Goal: Find specific page/section: Find specific page/section

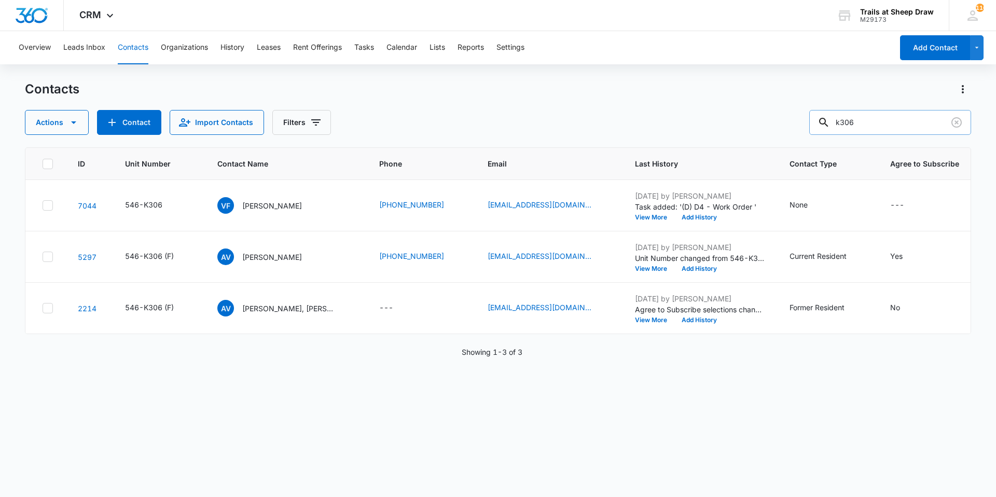
drag, startPoint x: 888, startPoint y: 123, endPoint x: 827, endPoint y: 123, distance: 61.2
click at [827, 123] on div "k306" at bounding box center [890, 122] width 162 height 25
type input "L208"
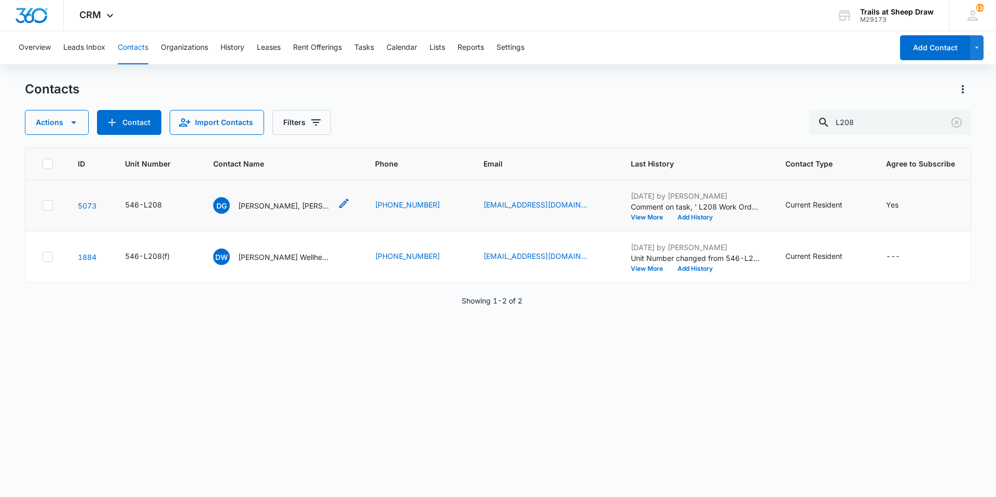
click at [305, 210] on p "[PERSON_NAME], [PERSON_NAME] & [PERSON_NAME] & [PERSON_NAME]" at bounding box center [284, 205] width 93 height 11
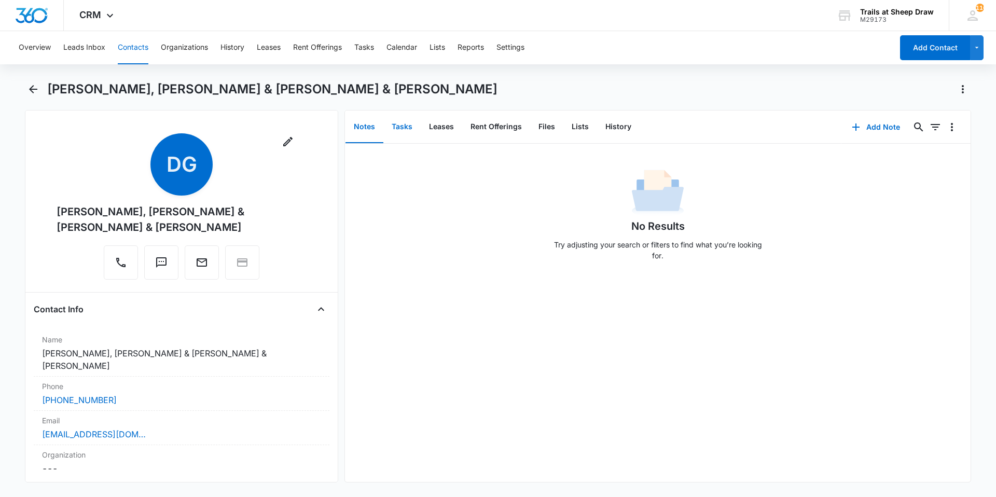
click at [395, 131] on button "Tasks" at bounding box center [401, 127] width 37 height 32
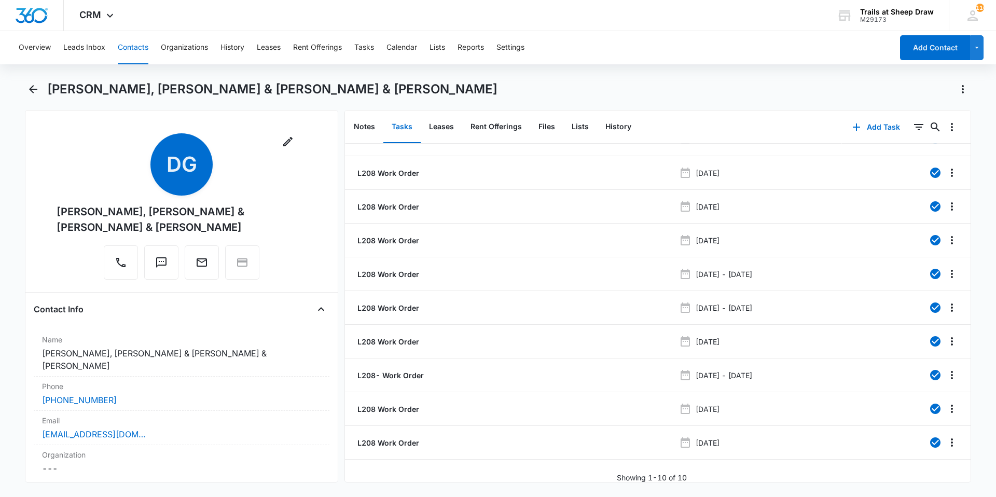
scroll to position [30, 0]
click at [395, 436] on p "L208 Work Order" at bounding box center [387, 441] width 64 height 11
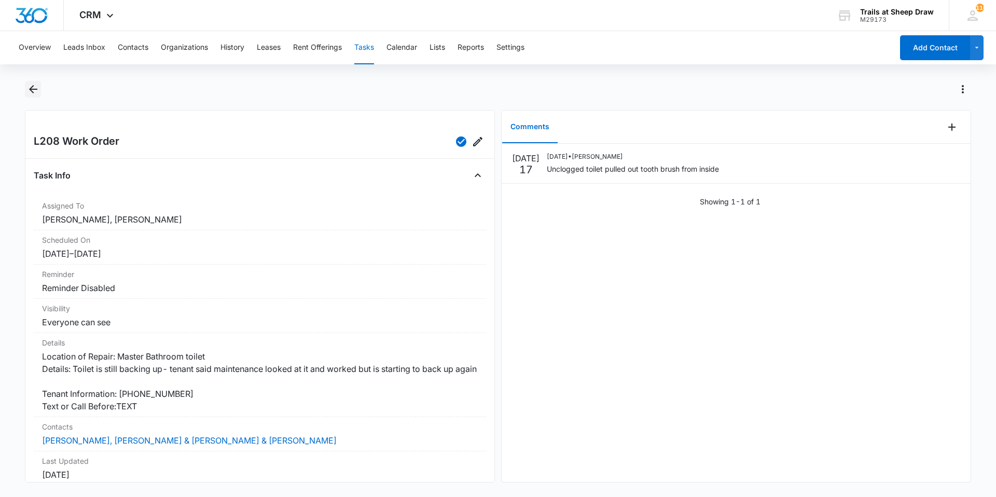
click at [34, 92] on icon "Back" at bounding box center [33, 89] width 12 height 12
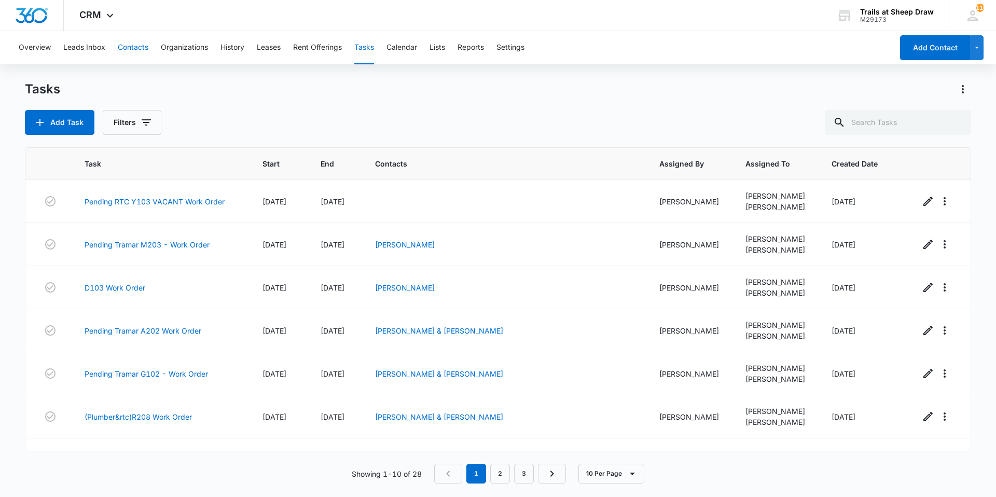
click at [137, 49] on button "Contacts" at bounding box center [133, 47] width 31 height 33
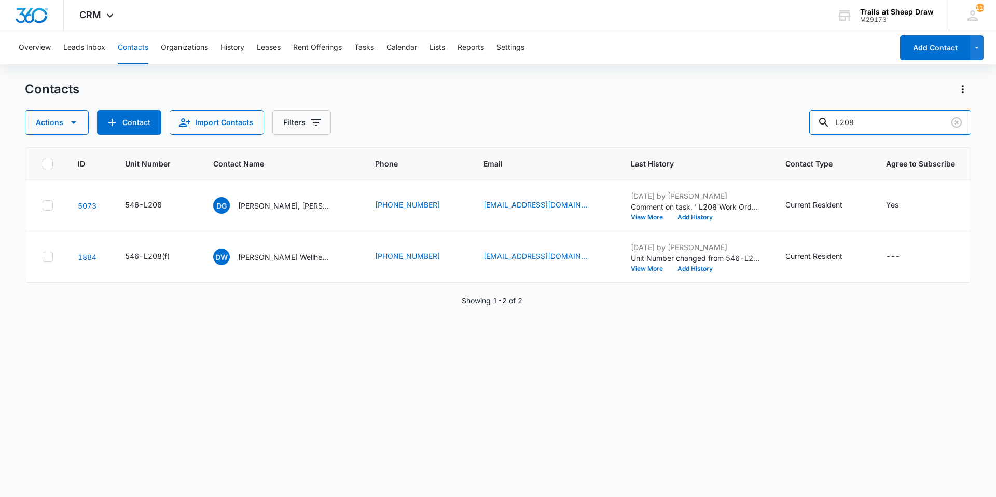
drag, startPoint x: 867, startPoint y: 119, endPoint x: 795, endPoint y: 122, distance: 71.7
click at [795, 122] on div "Actions Contact Import Contacts Filters L208" at bounding box center [498, 122] width 946 height 25
type input "9703736613"
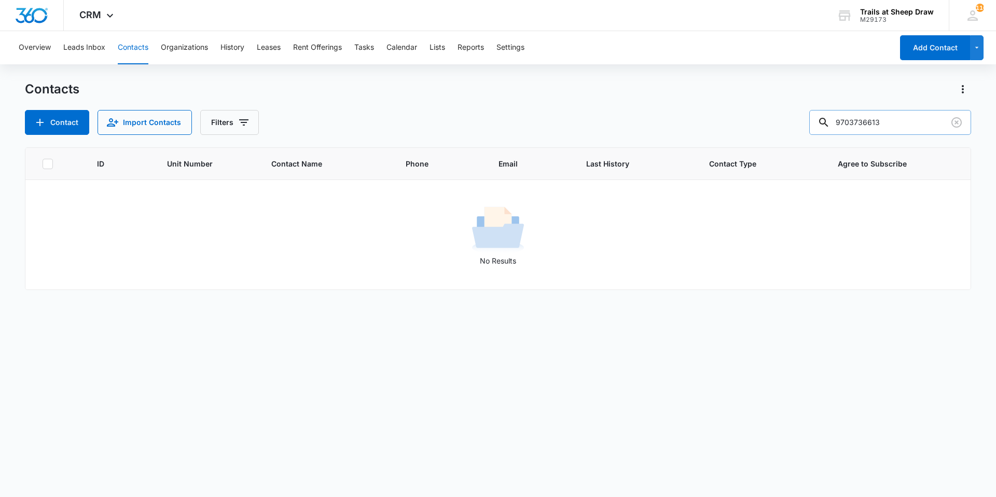
drag, startPoint x: 878, startPoint y: 125, endPoint x: 842, endPoint y: 126, distance: 36.3
click at [842, 126] on input "9703736613" at bounding box center [890, 122] width 162 height 25
drag, startPoint x: 899, startPoint y: 122, endPoint x: 839, endPoint y: 122, distance: 60.2
click at [839, 122] on div "9703736613" at bounding box center [890, 122] width 162 height 25
drag, startPoint x: 472, startPoint y: 259, endPoint x: 514, endPoint y: 264, distance: 41.8
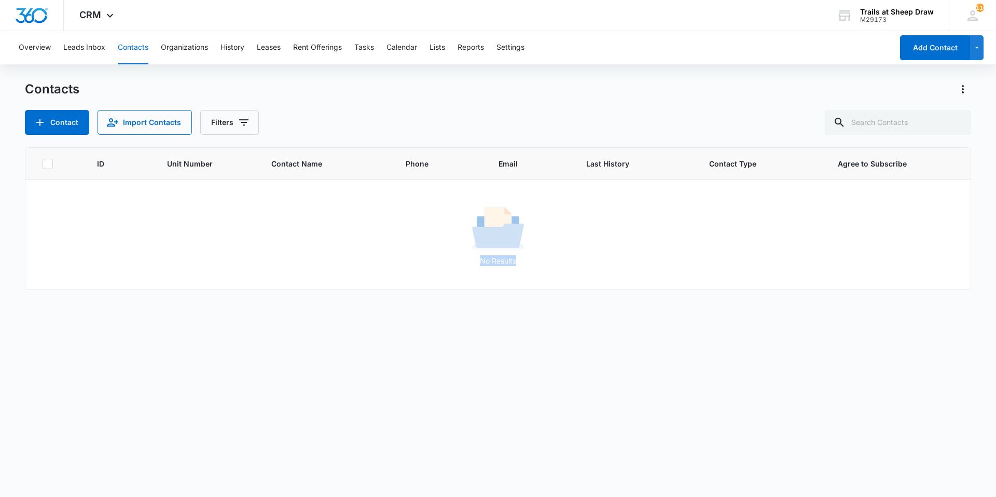
click at [514, 264] on p "No Results" at bounding box center [498, 260] width 944 height 11
drag, startPoint x: 514, startPoint y: 264, endPoint x: 508, endPoint y: 310, distance: 46.5
click at [508, 310] on div "ID Unit Number Contact Name Phone Email Last History Contact Type Agree to Subs…" at bounding box center [498, 315] width 946 height 336
drag, startPoint x: 516, startPoint y: 265, endPoint x: 475, endPoint y: 263, distance: 41.0
click at [475, 263] on p "No Results" at bounding box center [498, 260] width 944 height 11
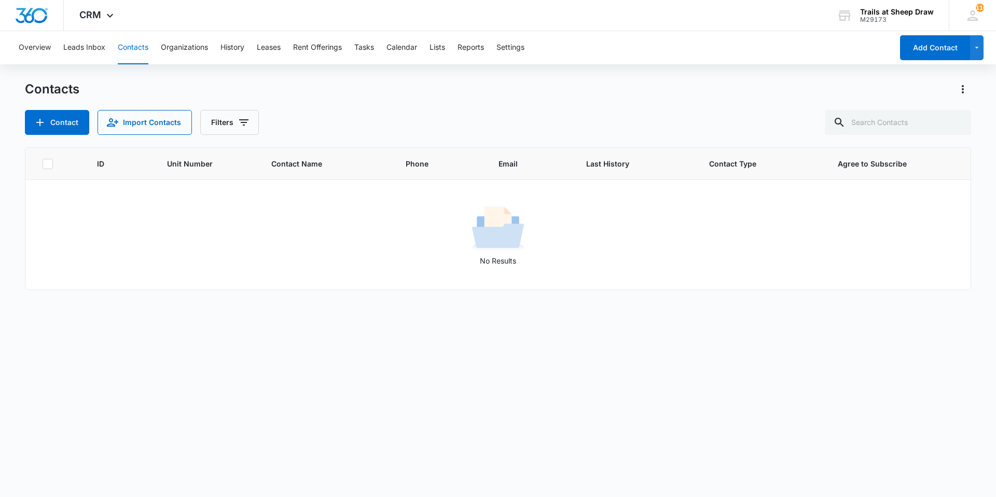
drag, startPoint x: 475, startPoint y: 263, endPoint x: 484, endPoint y: 314, distance: 52.6
click at [480, 321] on div "ID Unit Number Contact Name Phone Email Last History Contact Type Agree to Subs…" at bounding box center [498, 315] width 946 height 336
click at [501, 263] on p "No Results" at bounding box center [498, 260] width 944 height 11
drag, startPoint x: 501, startPoint y: 260, endPoint x: 491, endPoint y: 260, distance: 9.9
click at [491, 260] on p "No Results" at bounding box center [498, 260] width 944 height 11
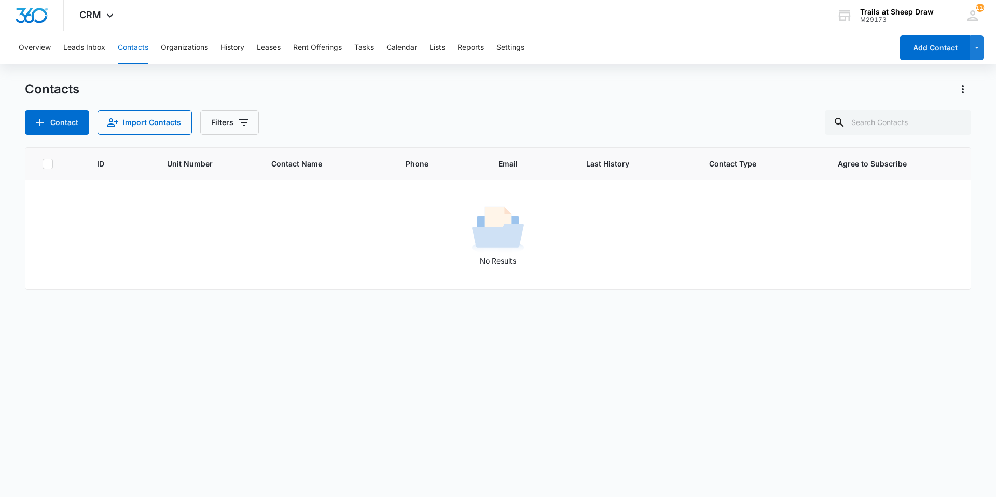
drag, startPoint x: 491, startPoint y: 260, endPoint x: 505, endPoint y: 260, distance: 14.5
click at [505, 260] on p "No Results" at bounding box center [498, 260] width 944 height 11
drag, startPoint x: 513, startPoint y: 262, endPoint x: 476, endPoint y: 264, distance: 36.9
click at [476, 264] on p "No Results" at bounding box center [498, 260] width 944 height 11
drag, startPoint x: 476, startPoint y: 264, endPoint x: 505, endPoint y: 307, distance: 52.0
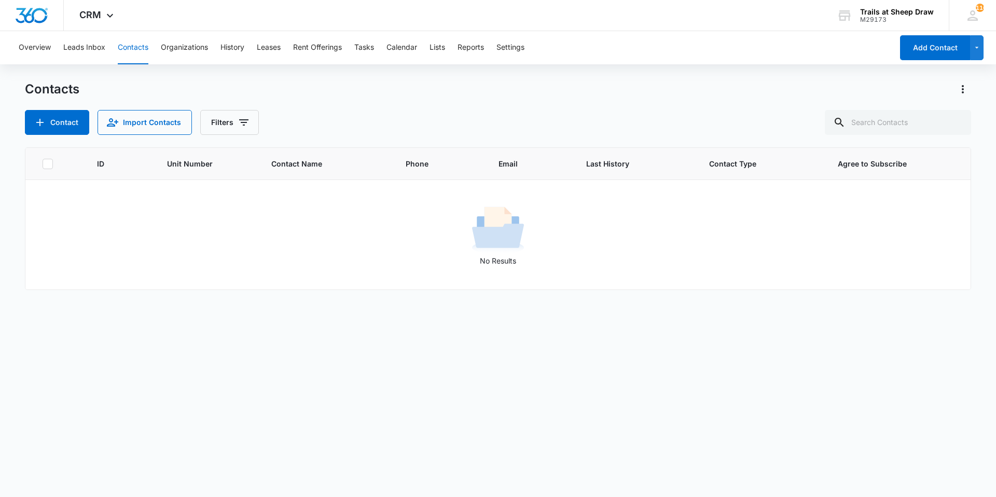
click at [505, 307] on div "ID Unit Number Contact Name Phone Email Last History Contact Type Agree to Subs…" at bounding box center [498, 315] width 946 height 336
drag, startPoint x: 487, startPoint y: 259, endPoint x: 512, endPoint y: 262, distance: 24.5
click at [512, 262] on p "No Results" at bounding box center [498, 260] width 944 height 11
drag, startPoint x: 512, startPoint y: 262, endPoint x: 508, endPoint y: 302, distance: 41.2
click at [508, 302] on div "ID Unit Number Contact Name Phone Email Last History Contact Type Agree to Subs…" at bounding box center [498, 315] width 946 height 336
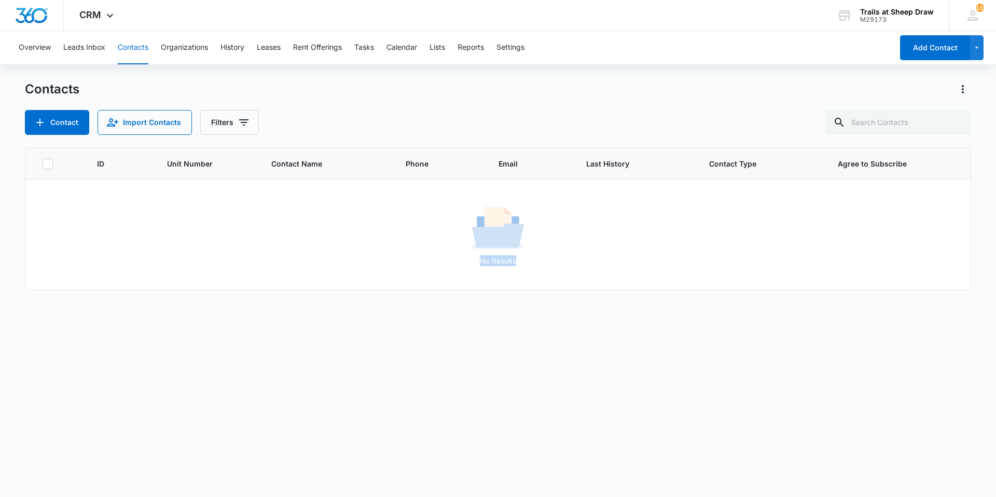
drag, startPoint x: 511, startPoint y: 259, endPoint x: 475, endPoint y: 258, distance: 35.8
click at [475, 258] on p "No Results" at bounding box center [498, 260] width 944 height 11
drag, startPoint x: 475, startPoint y: 258, endPoint x: 527, endPoint y: 363, distance: 116.5
click at [515, 349] on div "ID Unit Number Contact Name Phone Email Last History Contact Type Agree to Subs…" at bounding box center [498, 315] width 946 height 336
click at [121, 51] on button "Contacts" at bounding box center [133, 47] width 31 height 33
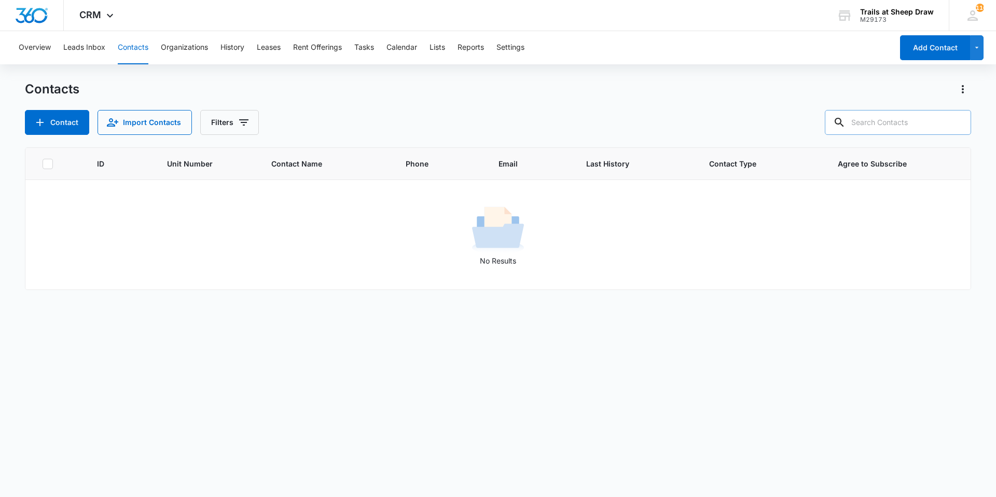
click at [883, 120] on input "text" at bounding box center [898, 122] width 146 height 25
type input "baytes"
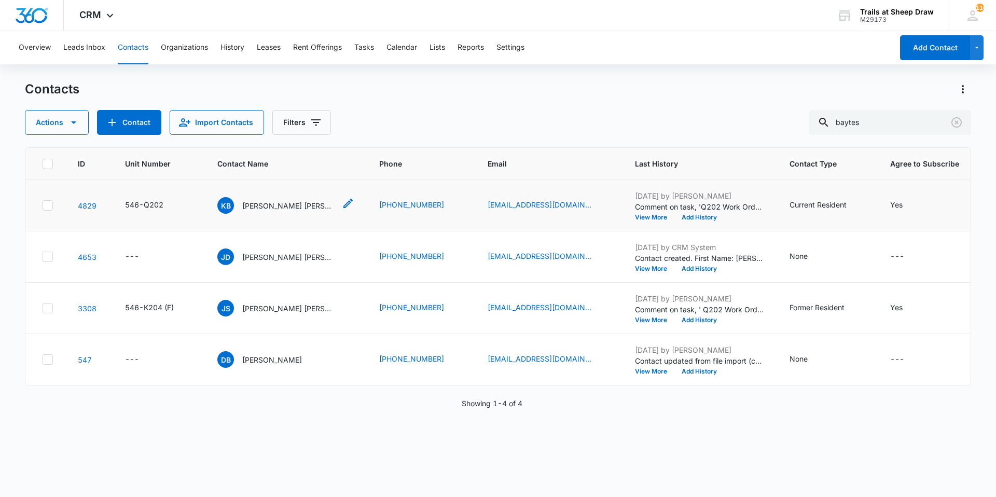
click at [300, 208] on p "[PERSON_NAME] [PERSON_NAME] & [PERSON_NAME]" at bounding box center [288, 205] width 93 height 11
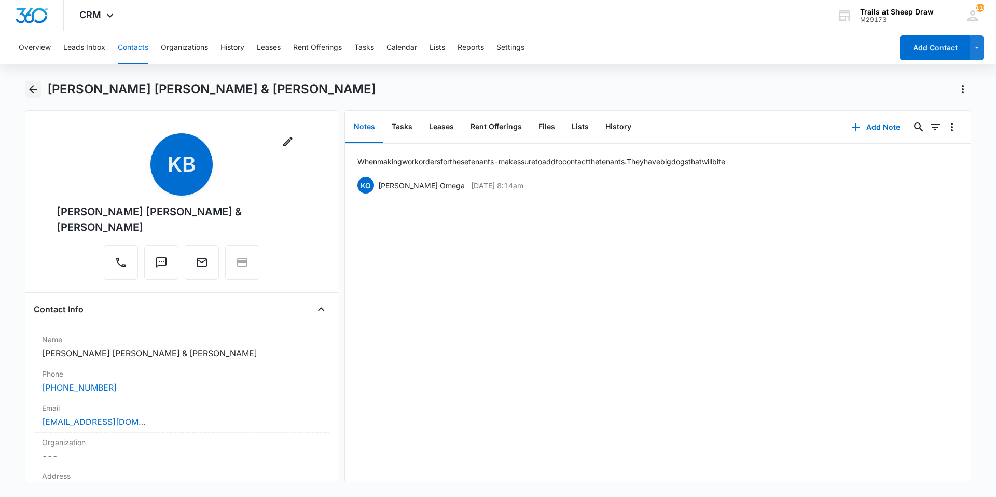
click at [27, 94] on icon "Back" at bounding box center [33, 89] width 12 height 12
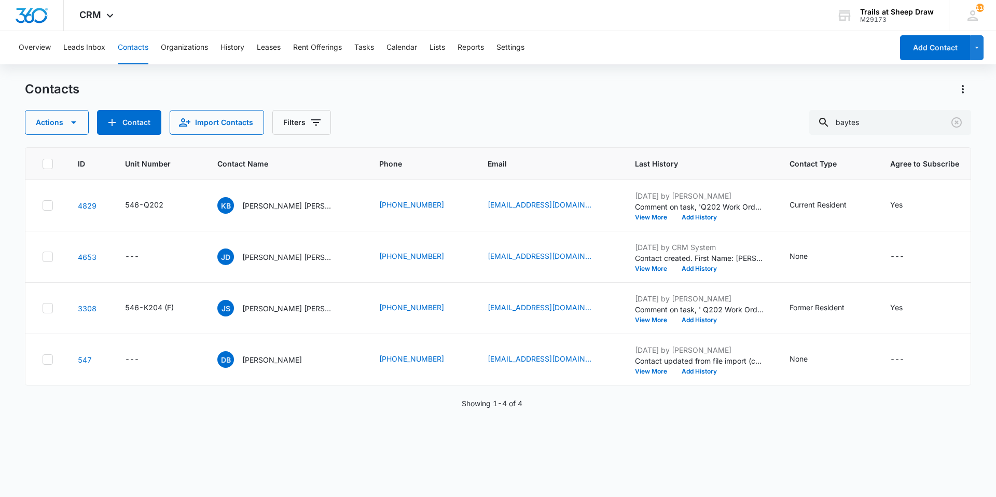
click at [126, 48] on button "Contacts" at bounding box center [133, 47] width 31 height 33
drag, startPoint x: 789, startPoint y: 122, endPoint x: 756, endPoint y: 133, distance: 34.8
click at [756, 133] on div "Actions Contact Import Contacts Filters baytes" at bounding box center [498, 122] width 946 height 25
type input "D201"
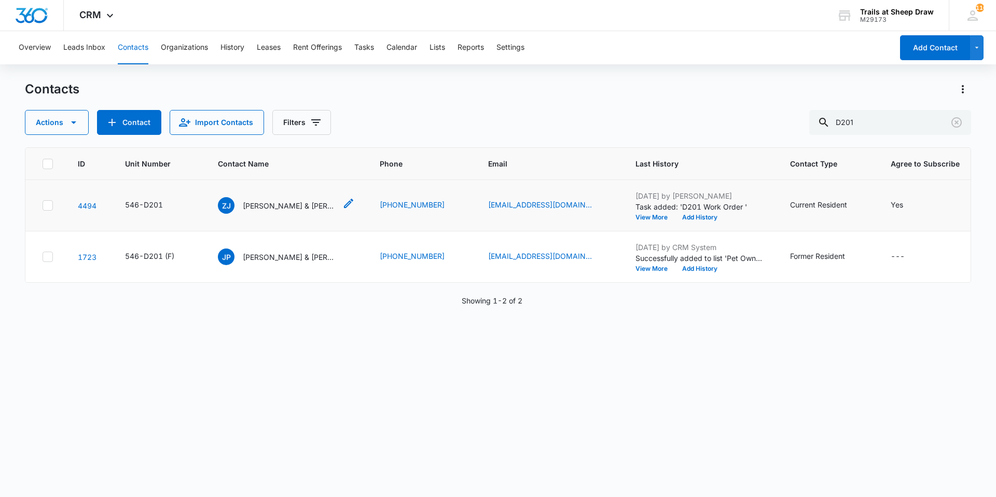
click at [301, 204] on p "[PERSON_NAME] & [PERSON_NAME]" at bounding box center [289, 205] width 93 height 11
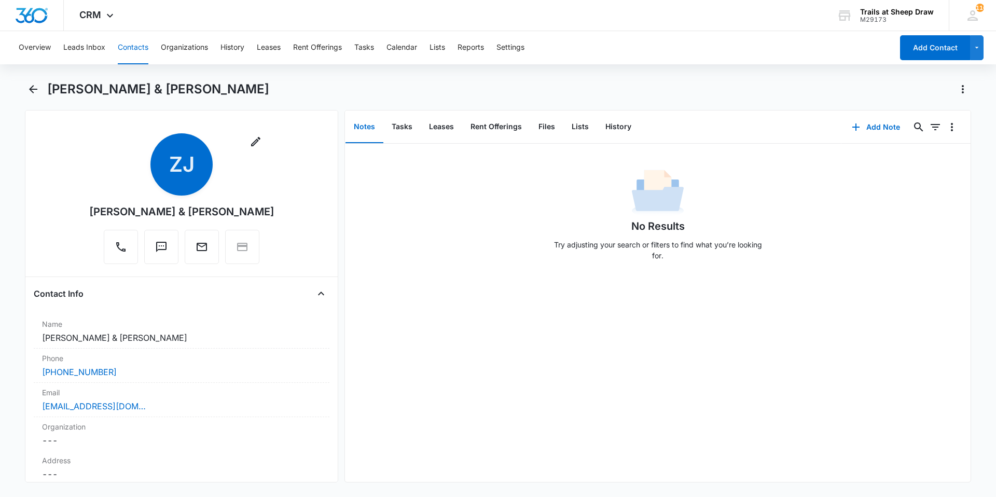
drag, startPoint x: 182, startPoint y: 335, endPoint x: 32, endPoint y: 340, distance: 150.6
click at [32, 340] on div "Remove ZJ [PERSON_NAME] & [PERSON_NAME] Contact Info Name Cancel Save Changes […" at bounding box center [181, 296] width 313 height 373
copy dd "[PERSON_NAME] & [PERSON_NAME]"
click at [542, 134] on button "Files" at bounding box center [546, 127] width 33 height 32
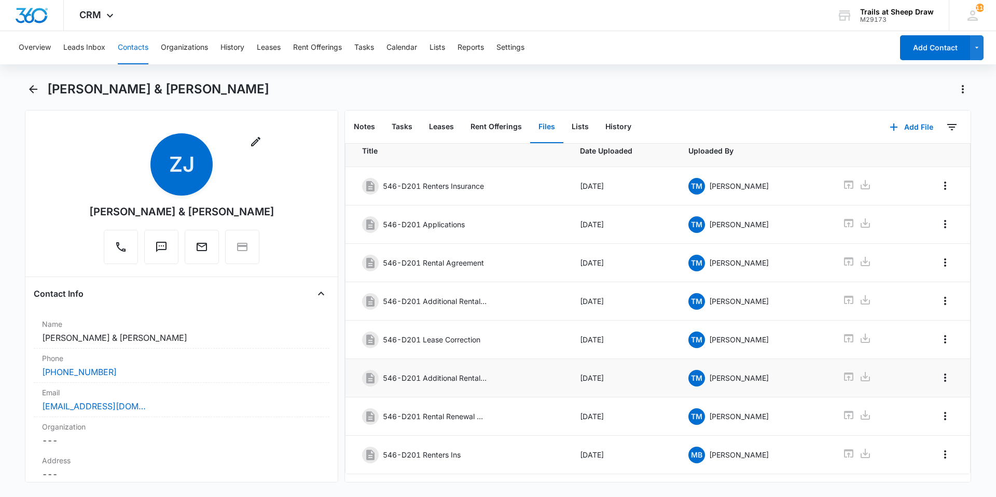
scroll to position [53, 0]
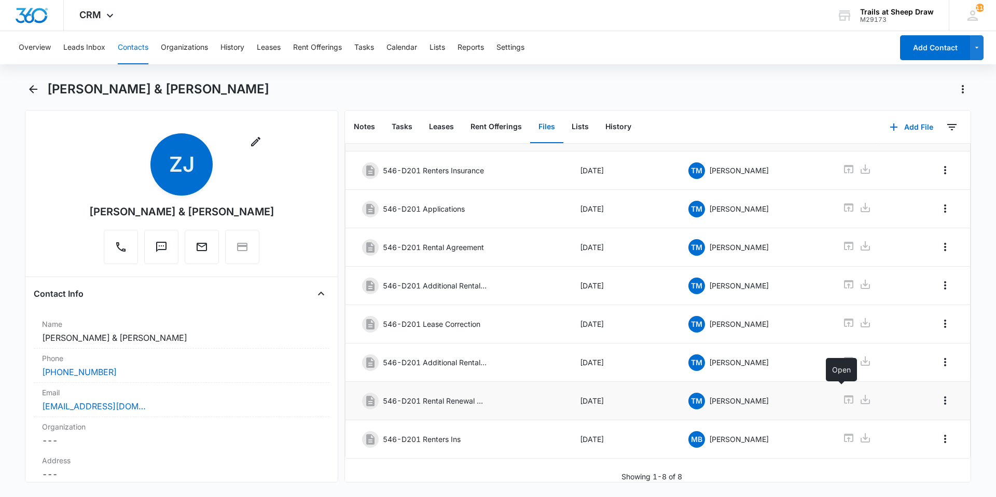
click at [843, 393] on icon at bounding box center [849, 399] width 12 height 12
